Goal: Task Accomplishment & Management: Manage account settings

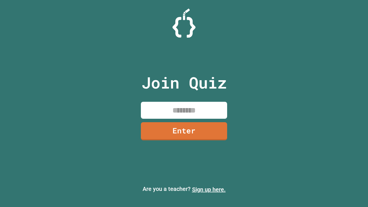
click at [209, 189] on link "Sign up here." at bounding box center [209, 189] width 34 height 7
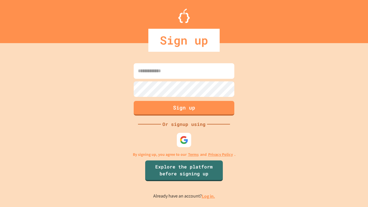
click at [209, 196] on link "Log in." at bounding box center [208, 196] width 13 height 6
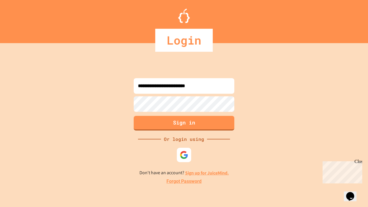
type input "**********"
